Goal: Task Accomplishment & Management: Manage account settings

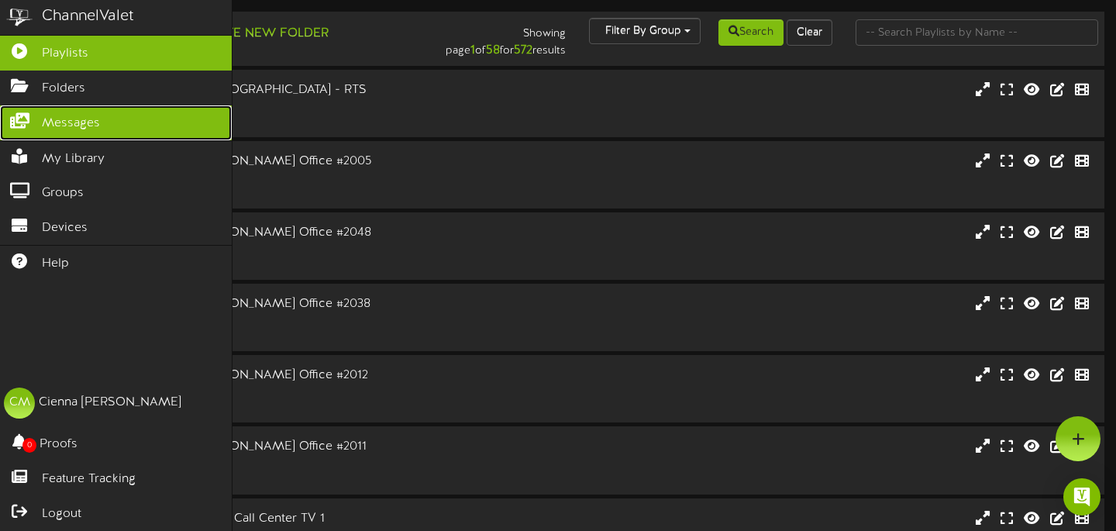
click at [49, 114] on link "Messages" at bounding box center [116, 122] width 232 height 35
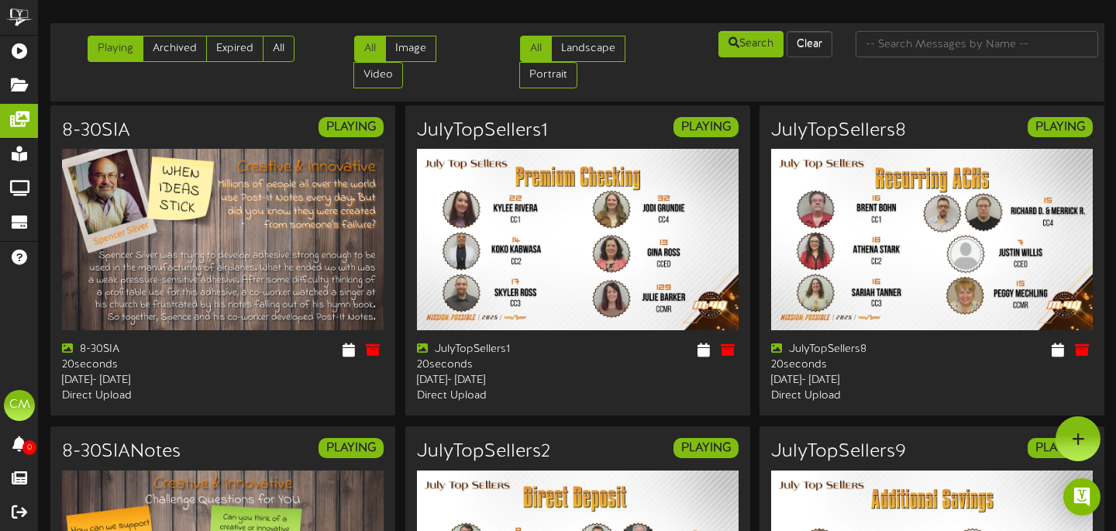
click at [937, 26] on td "Playing Archived Expired All All Image" at bounding box center [577, 62] width 1054 height 78
click at [949, 43] on input "text" at bounding box center [977, 44] width 243 height 26
type input "investment"
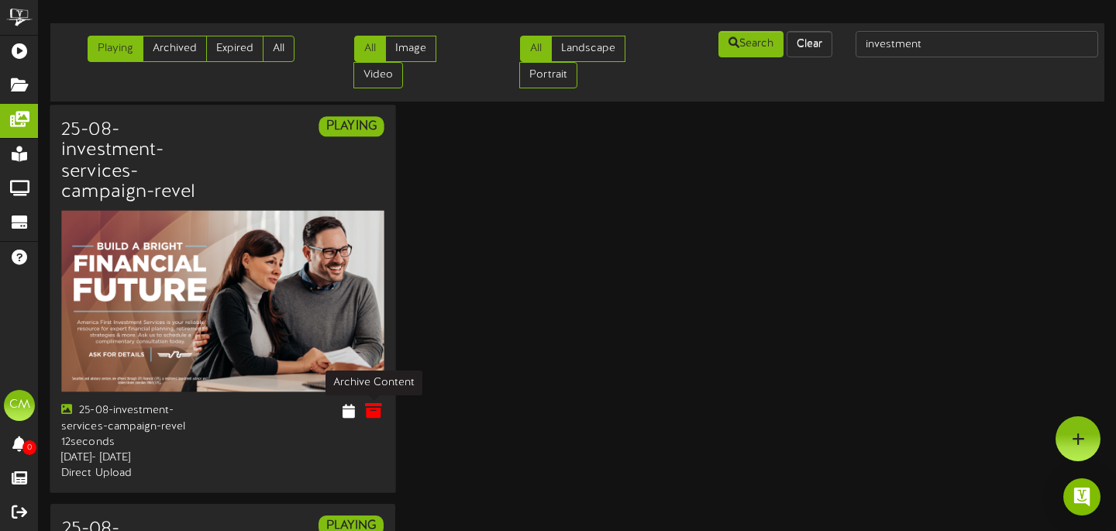
click at [368, 414] on icon at bounding box center [373, 410] width 17 height 17
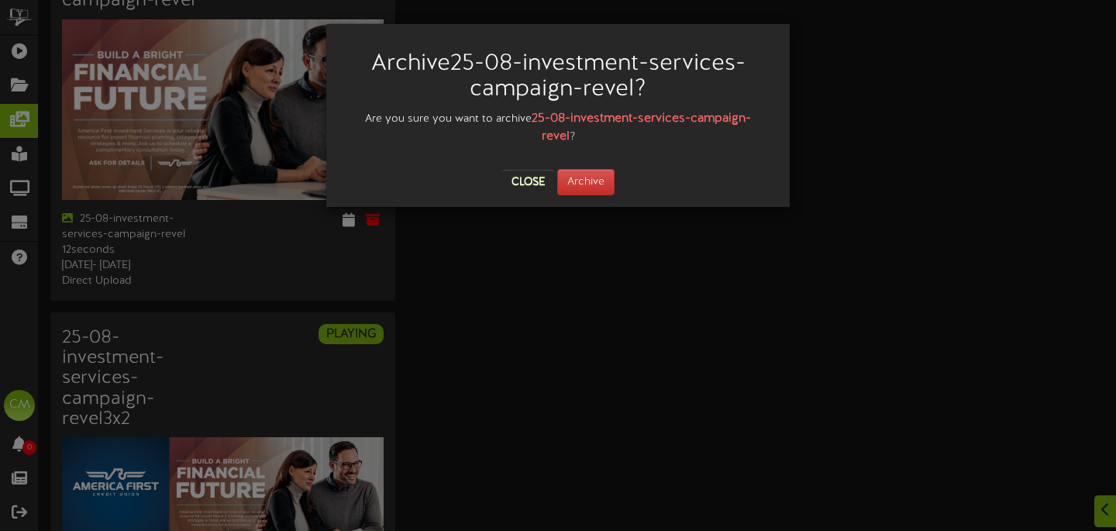
scroll to position [195, 0]
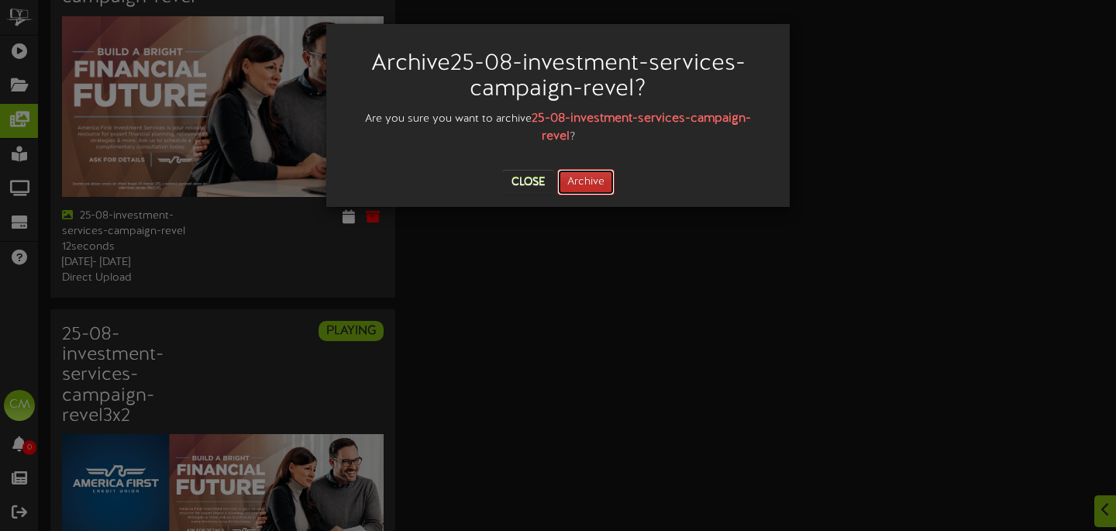
click at [604, 181] on button "Archive" at bounding box center [585, 182] width 57 height 26
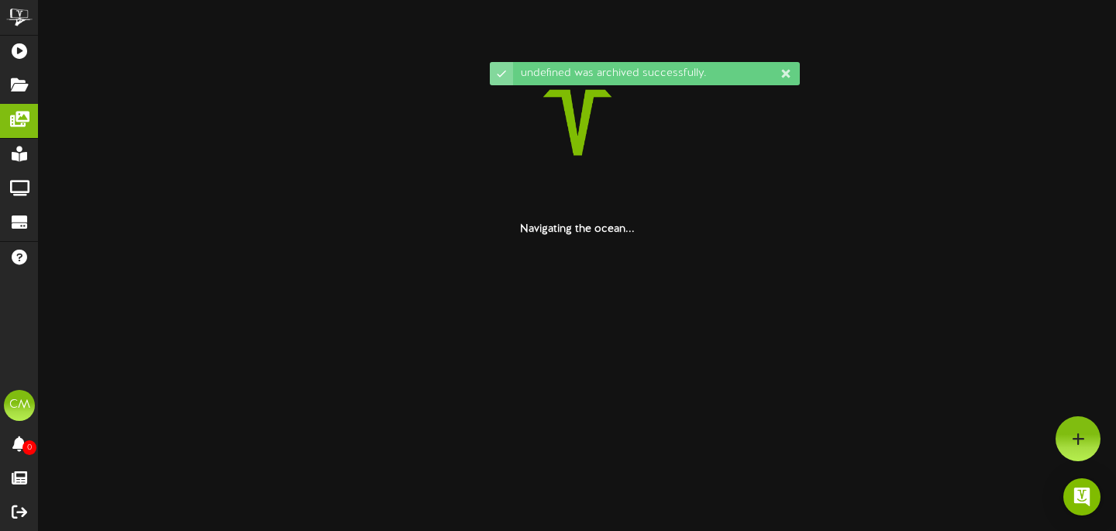
scroll to position [0, 0]
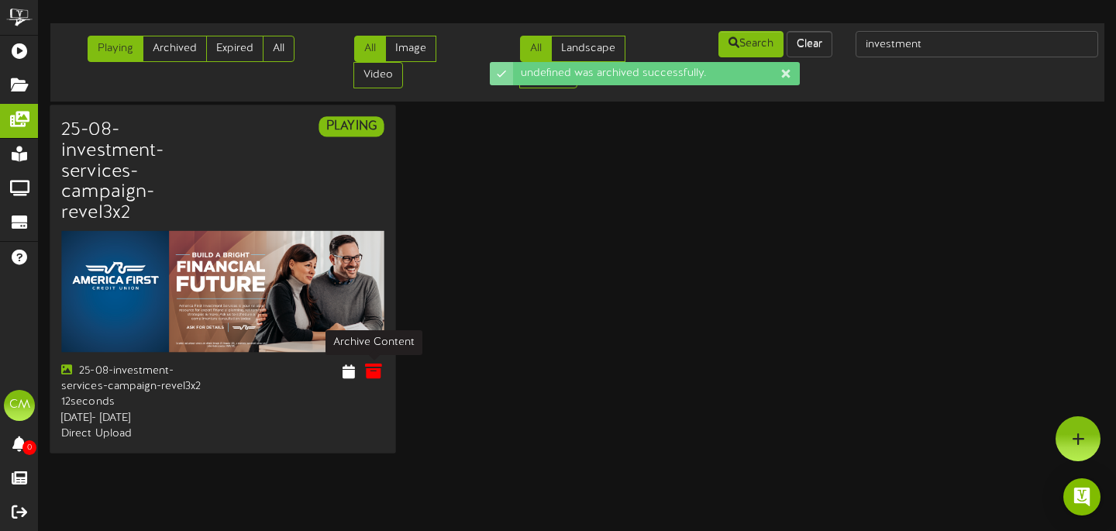
click at [376, 364] on icon at bounding box center [373, 371] width 17 height 17
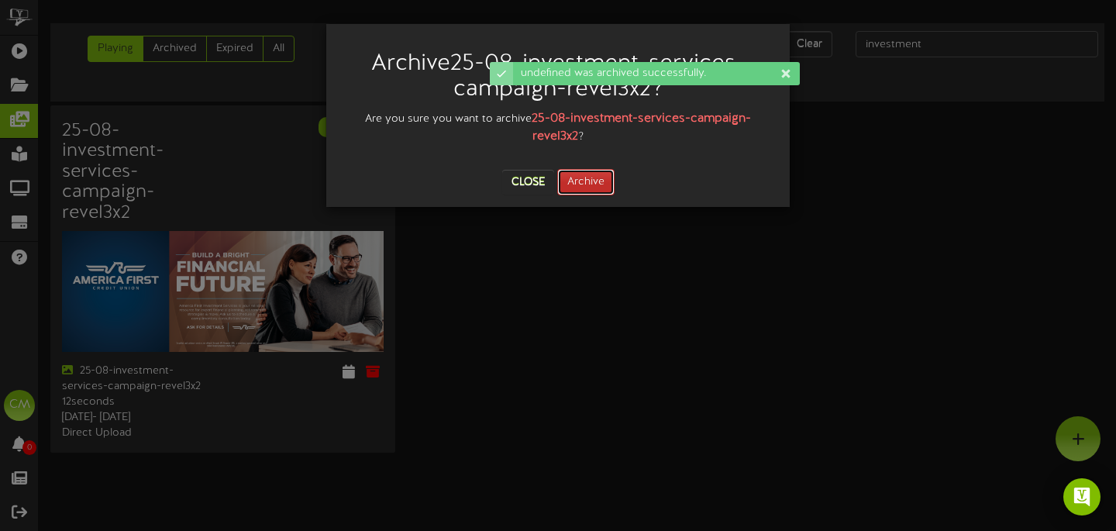
click at [583, 194] on button "Archive" at bounding box center [585, 182] width 57 height 26
